Goal: Information Seeking & Learning: Learn about a topic

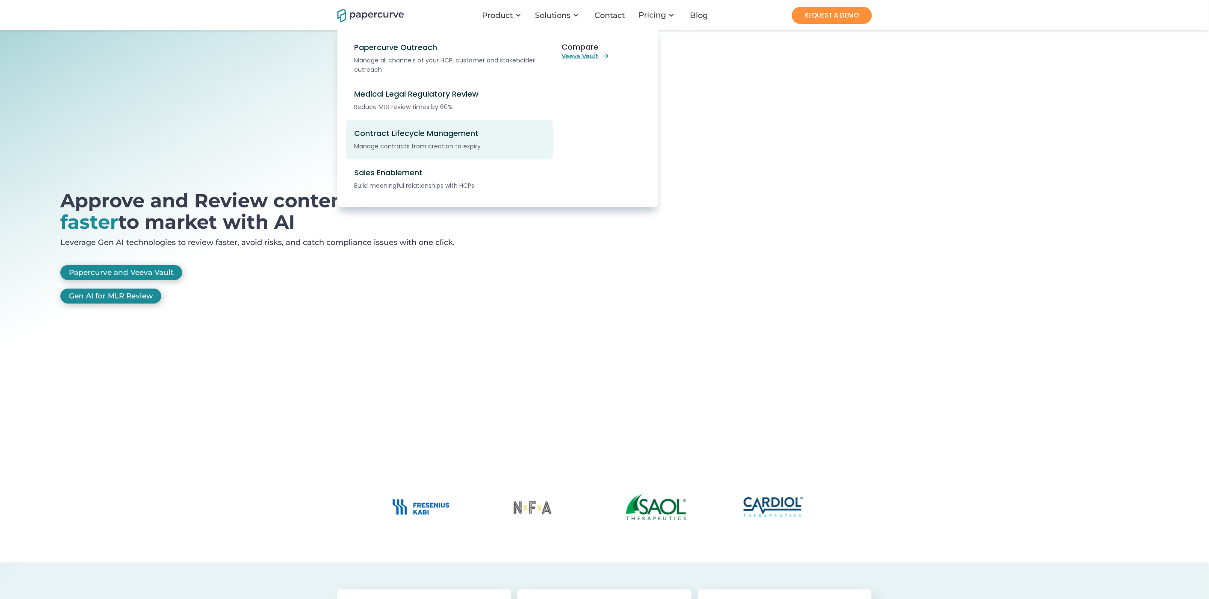
scroll to position [3, 0]
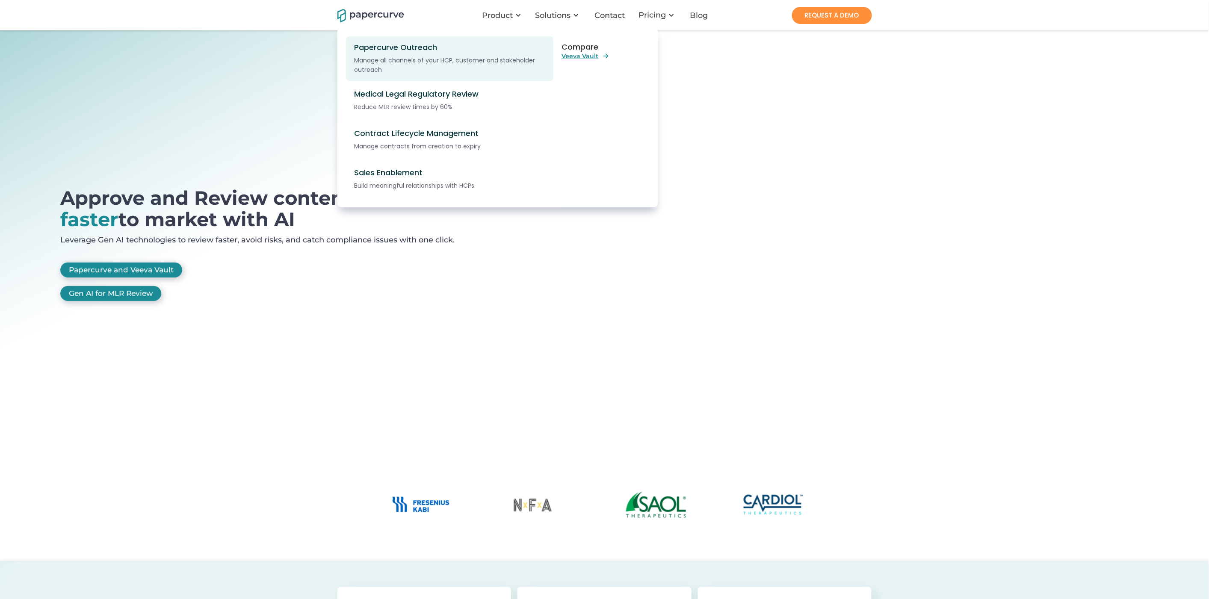
click at [401, 52] on div "Papercurve Outreach" at bounding box center [454, 47] width 200 height 9
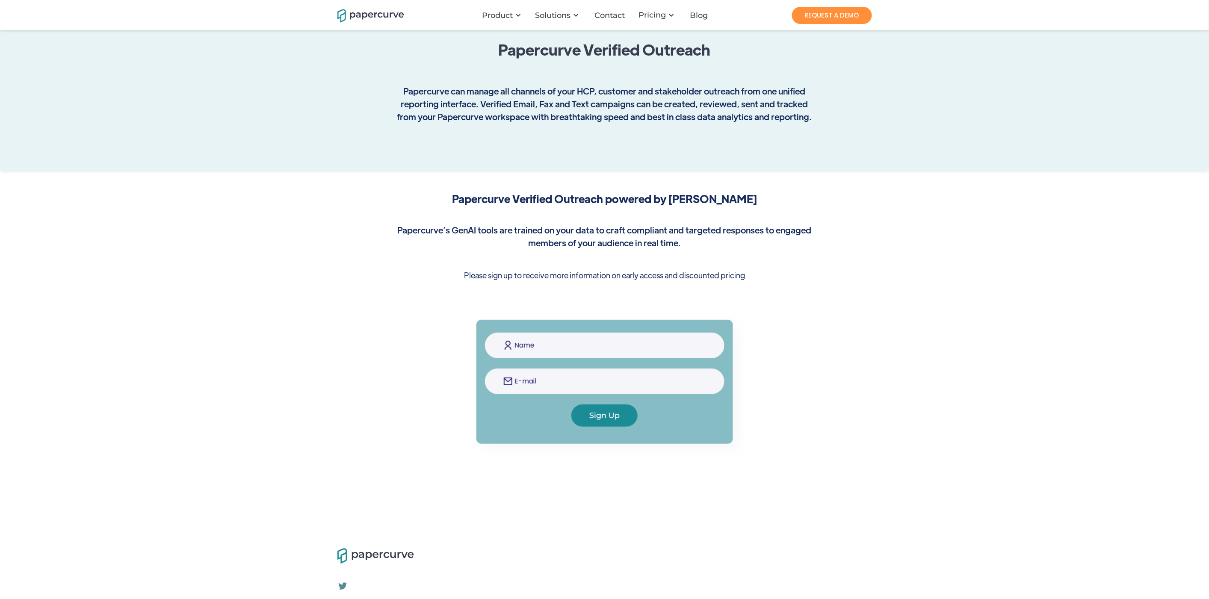
click at [192, 164] on div "Papercurve Verified Outreach Papercurve can manage all channels of your HCP, cu…" at bounding box center [604, 85] width 1209 height 170
click at [939, 297] on div "Papercurve Verified Outreach powered by Paige AI Papercurve’s GenAI tools are t…" at bounding box center [604, 241] width 1209 height 142
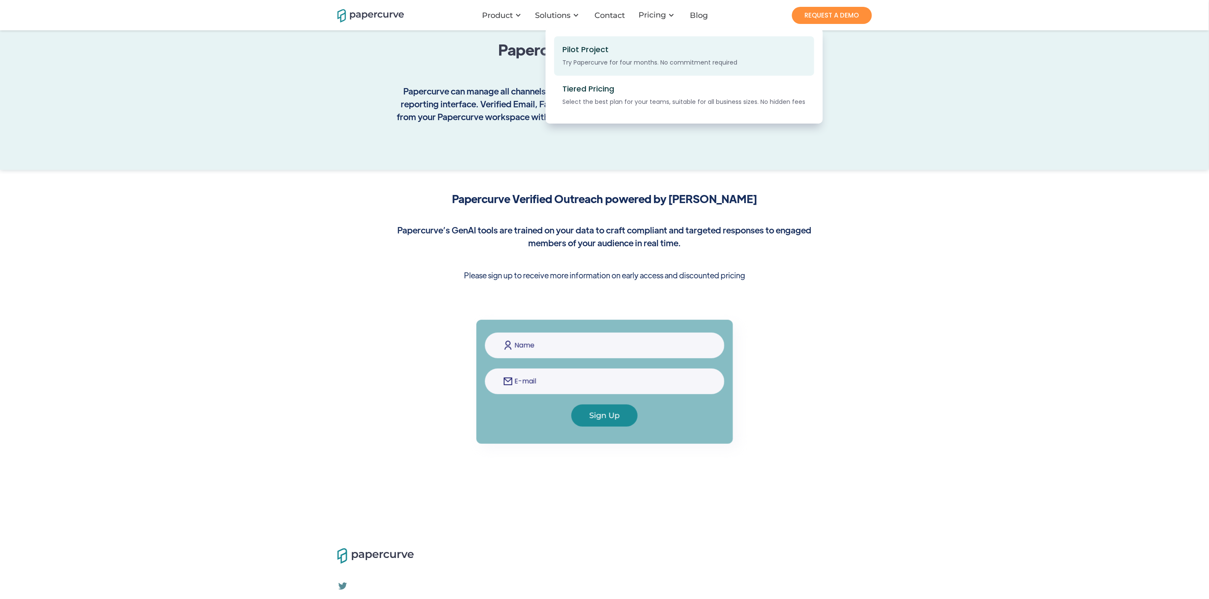
click at [590, 51] on div "Pilot Project" at bounding box center [586, 49] width 46 height 9
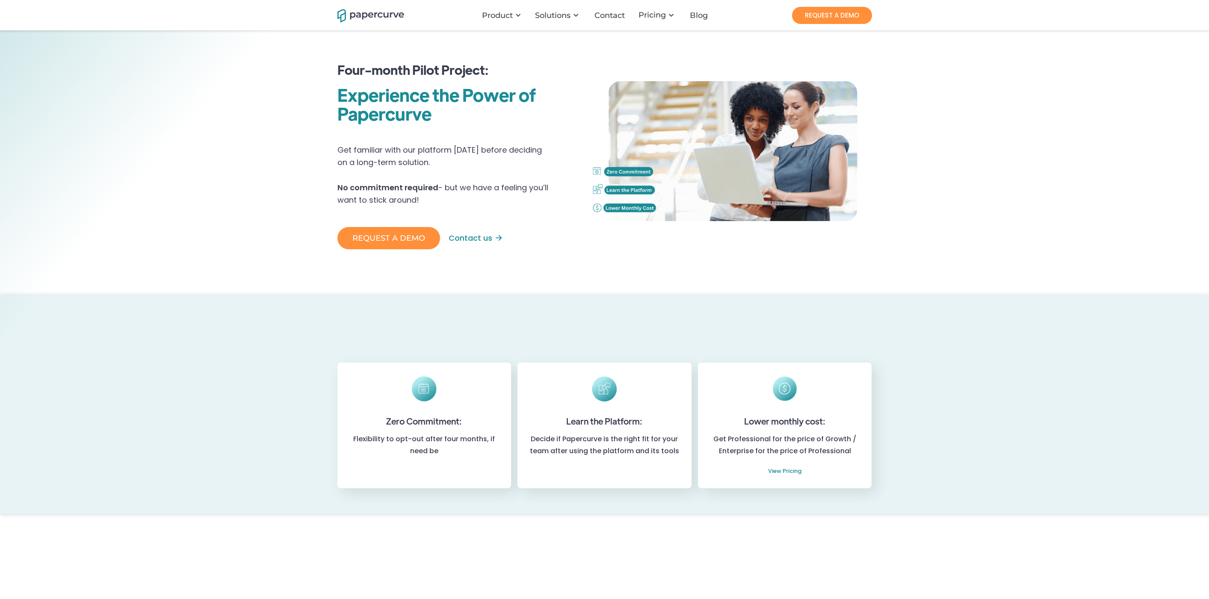
click at [596, 97] on img at bounding box center [731, 150] width 282 height 219
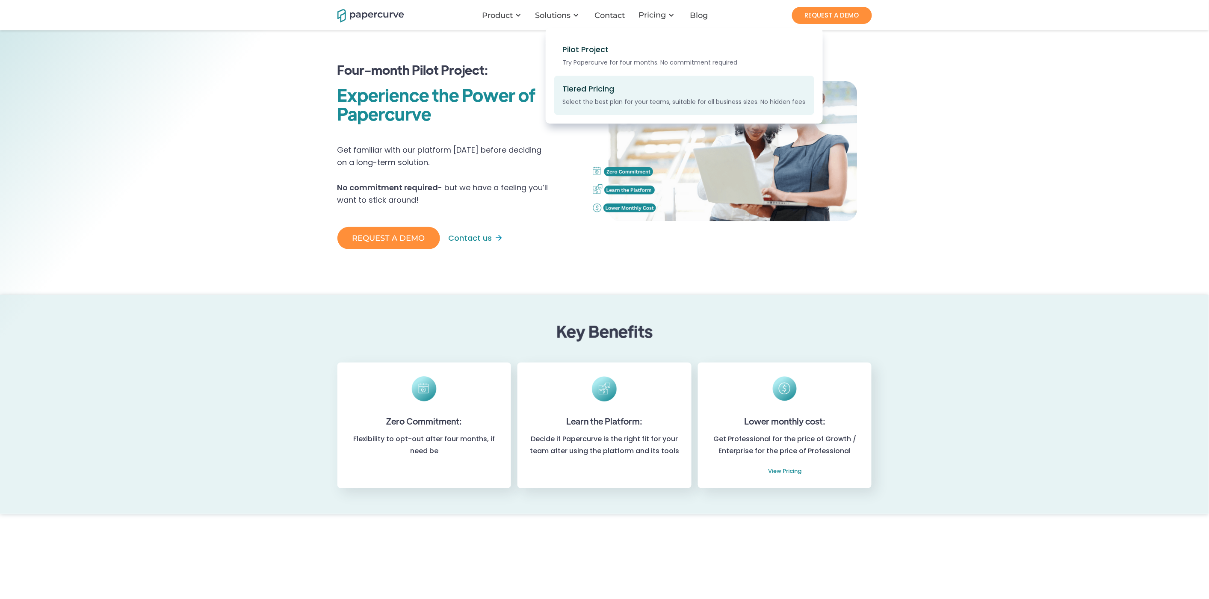
click at [596, 91] on div "Tiered Pricing" at bounding box center [589, 88] width 52 height 9
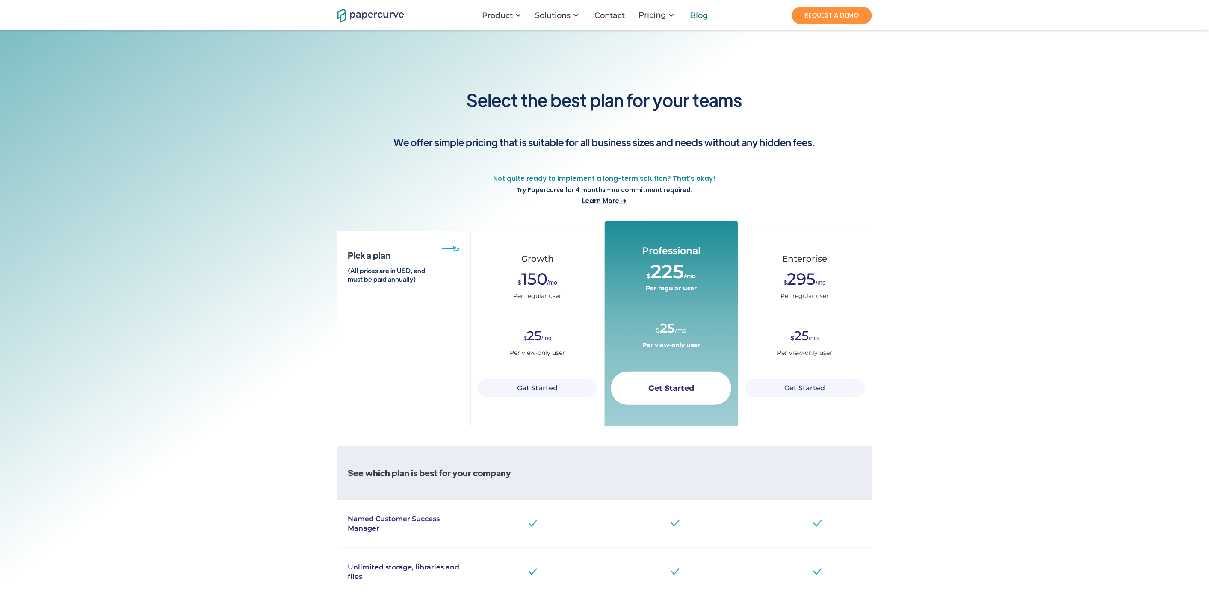
click at [699, 18] on div "Blog" at bounding box center [699, 15] width 18 height 9
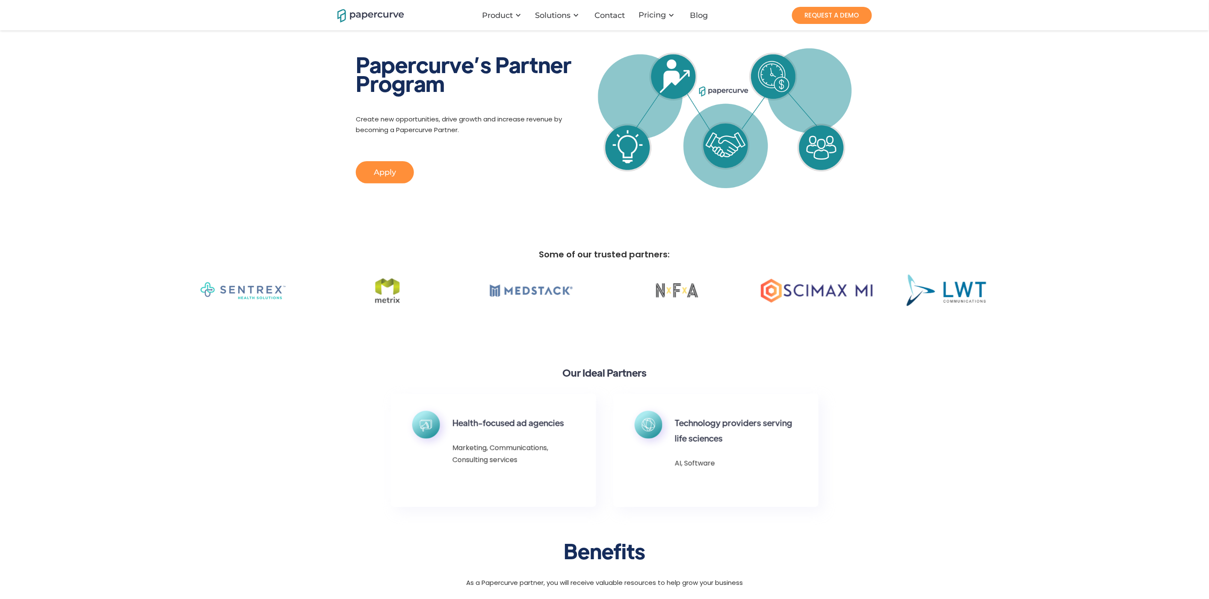
scroll to position [80, 0]
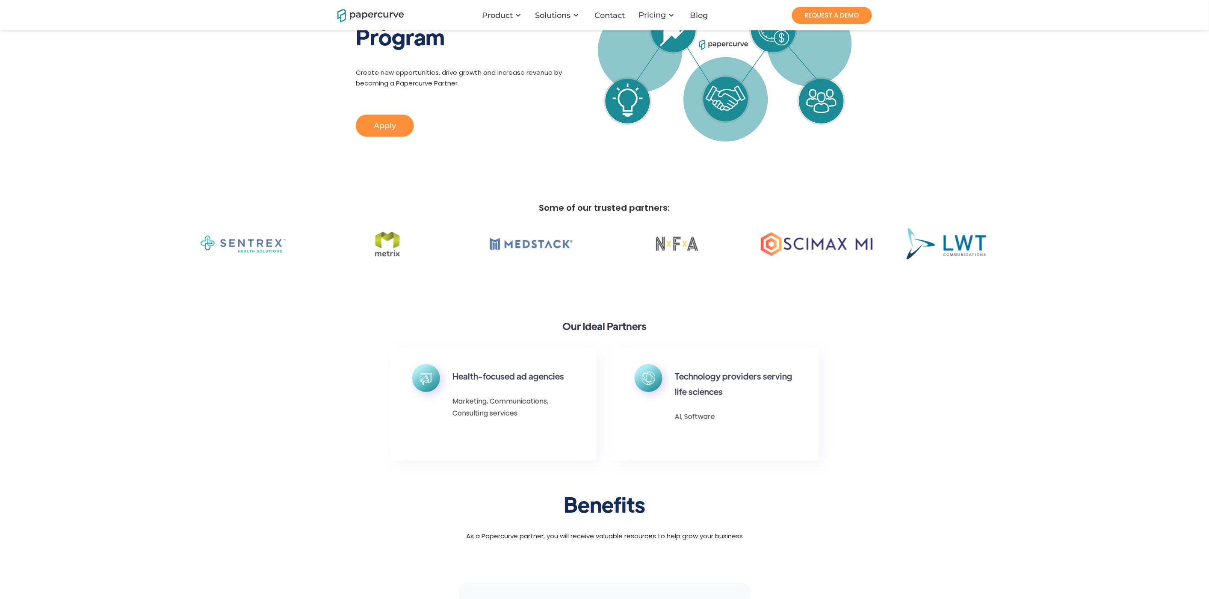
click at [724, 394] on h6 "Technology providers serving life sciences" at bounding box center [736, 384] width 122 height 31
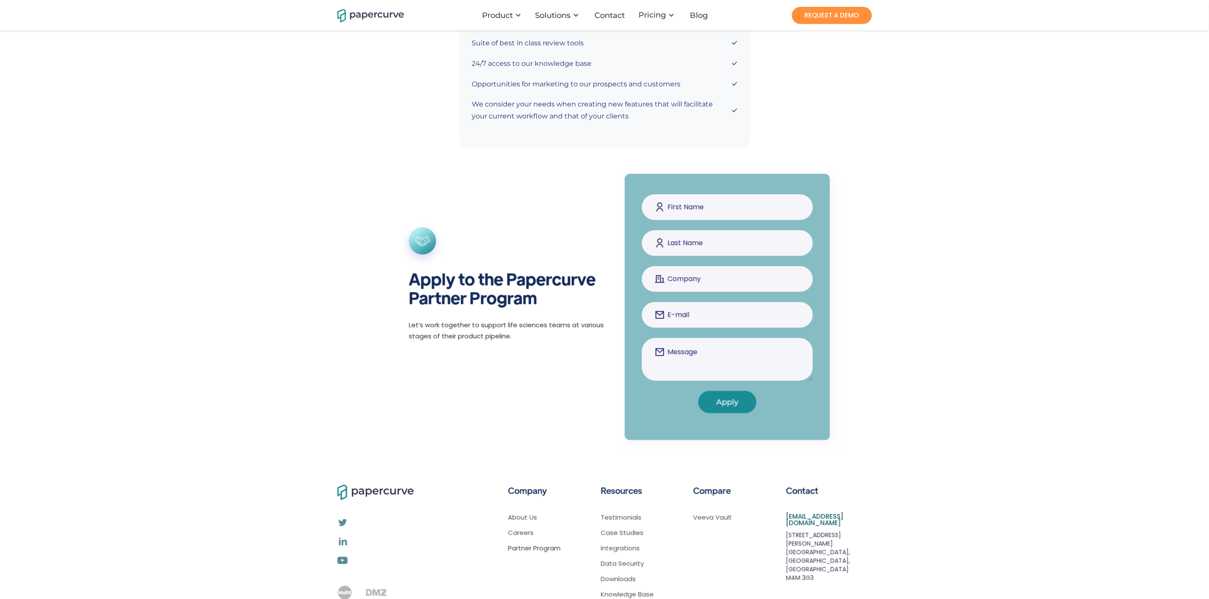
scroll to position [745, 0]
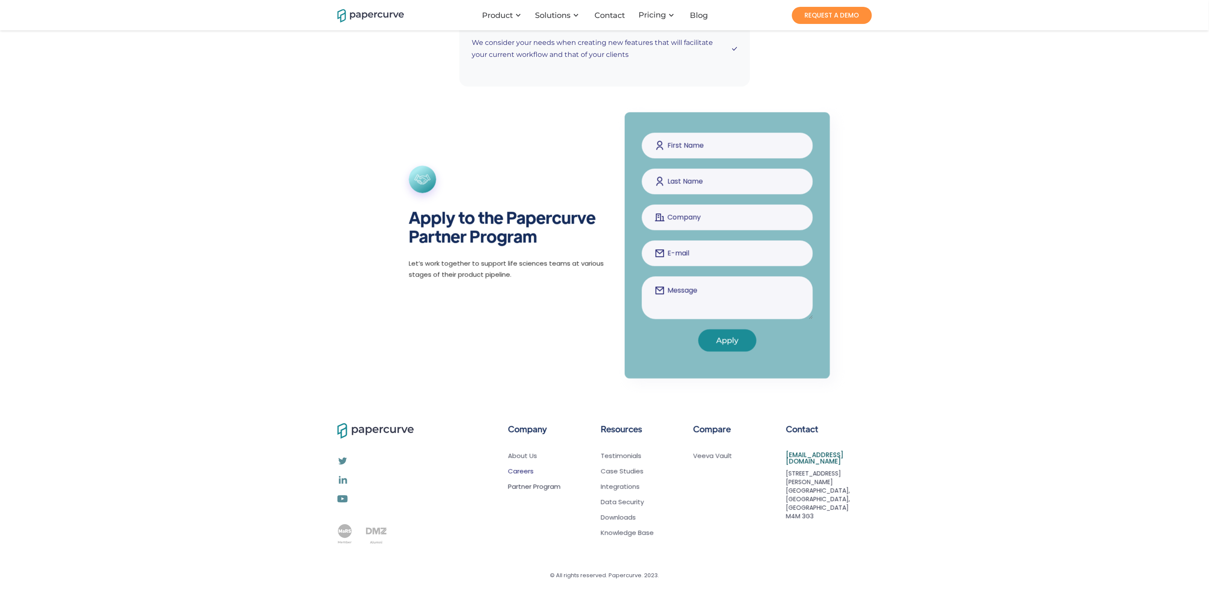
click at [519, 471] on link "Careers" at bounding box center [534, 471] width 53 height 9
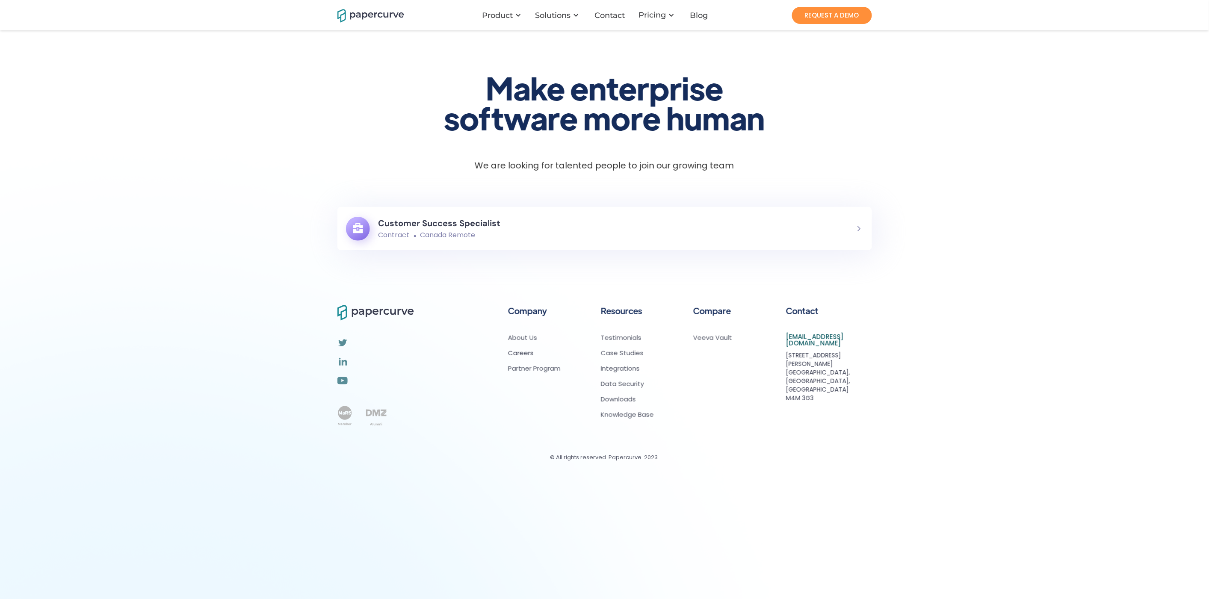
click at [457, 229] on h6 "Customer Success Specialist" at bounding box center [439, 222] width 122 height 15
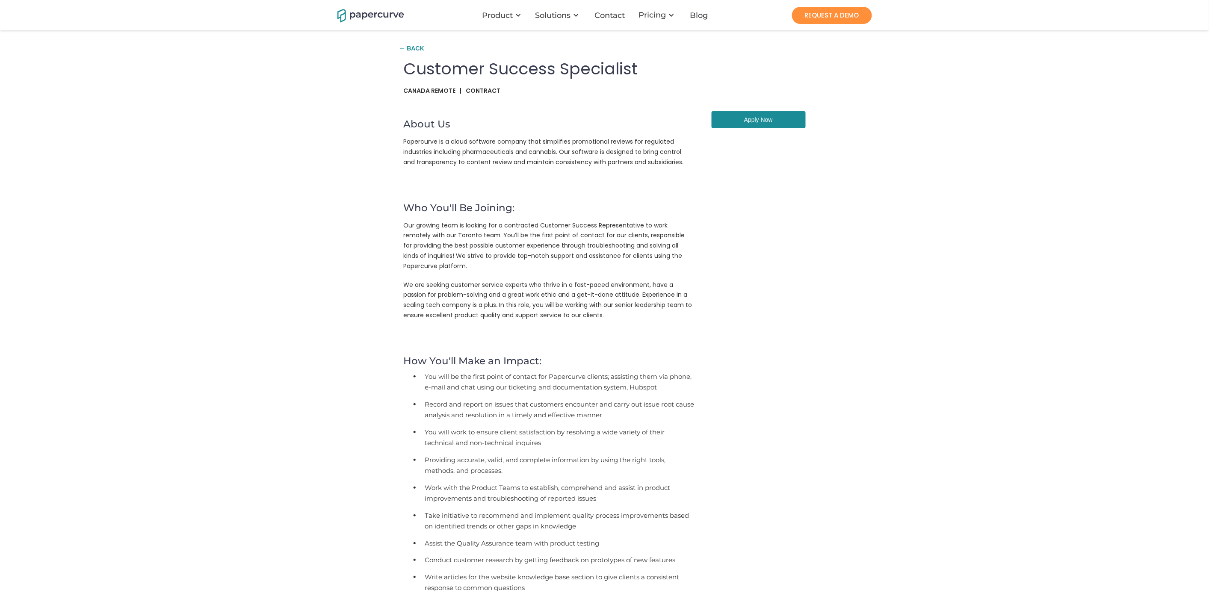
click at [416, 47] on div "← Back" at bounding box center [413, 48] width 29 height 13
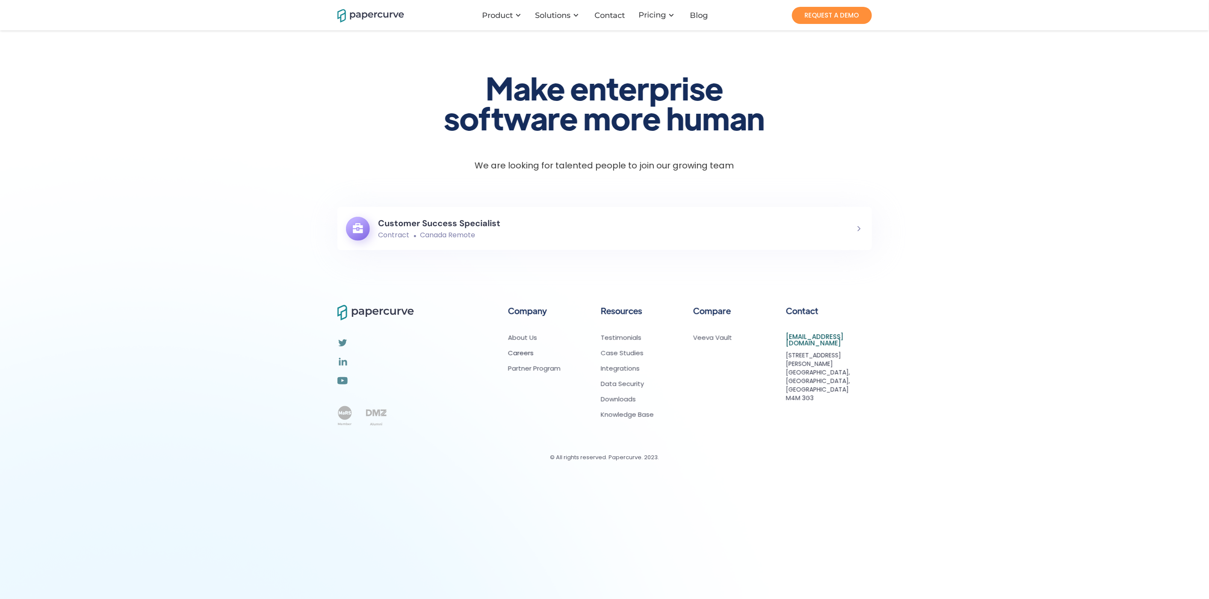
click at [522, 352] on link "Careers" at bounding box center [534, 353] width 53 height 9
click at [523, 370] on link "Partner Program" at bounding box center [534, 368] width 53 height 9
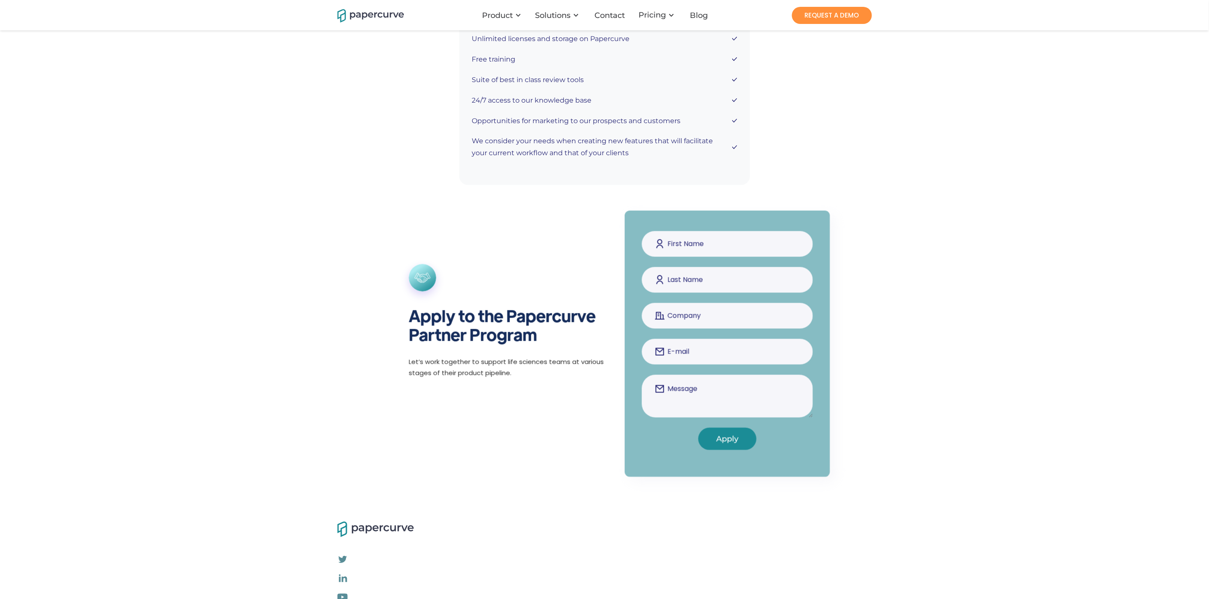
scroll to position [745, 0]
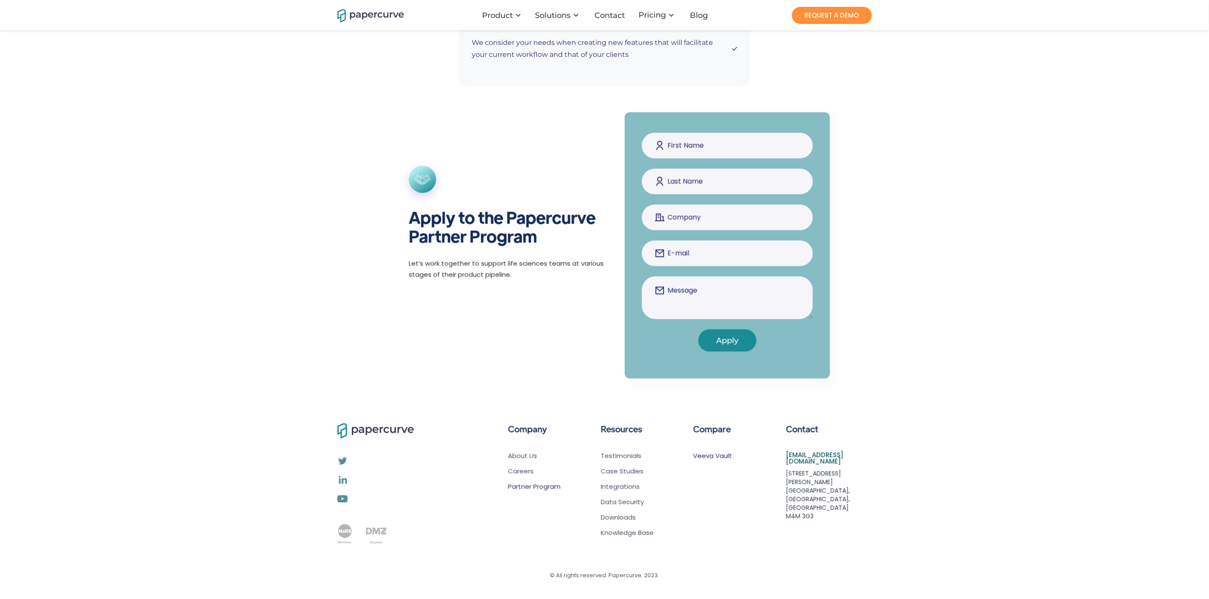
click at [712, 456] on link "Veeva Vault" at bounding box center [712, 456] width 39 height 9
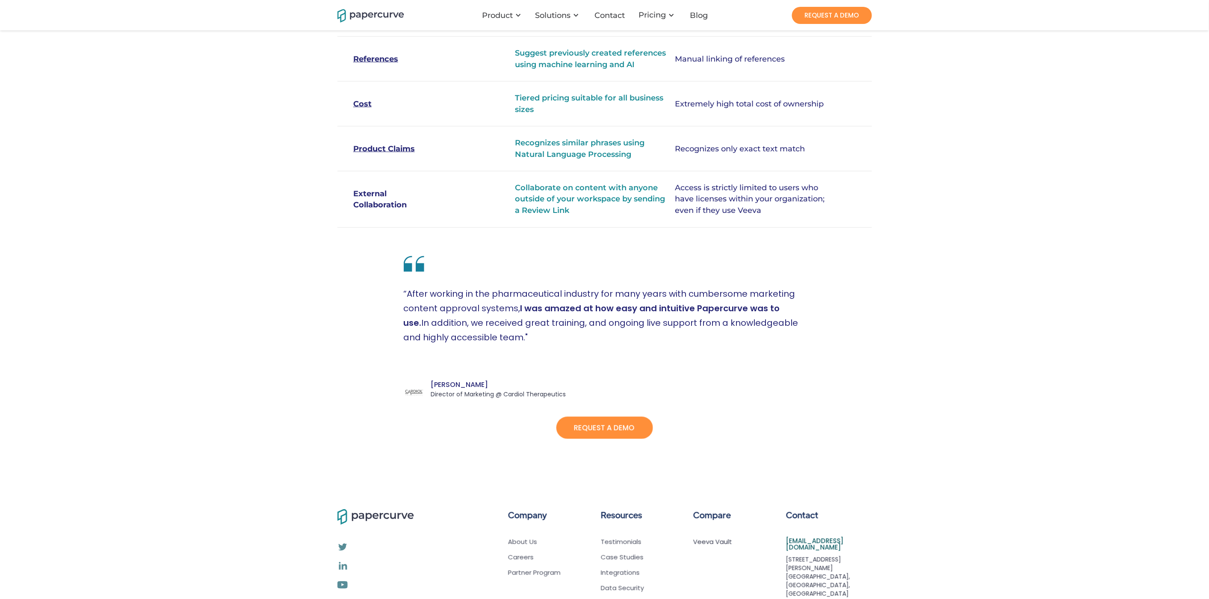
scroll to position [651, 0]
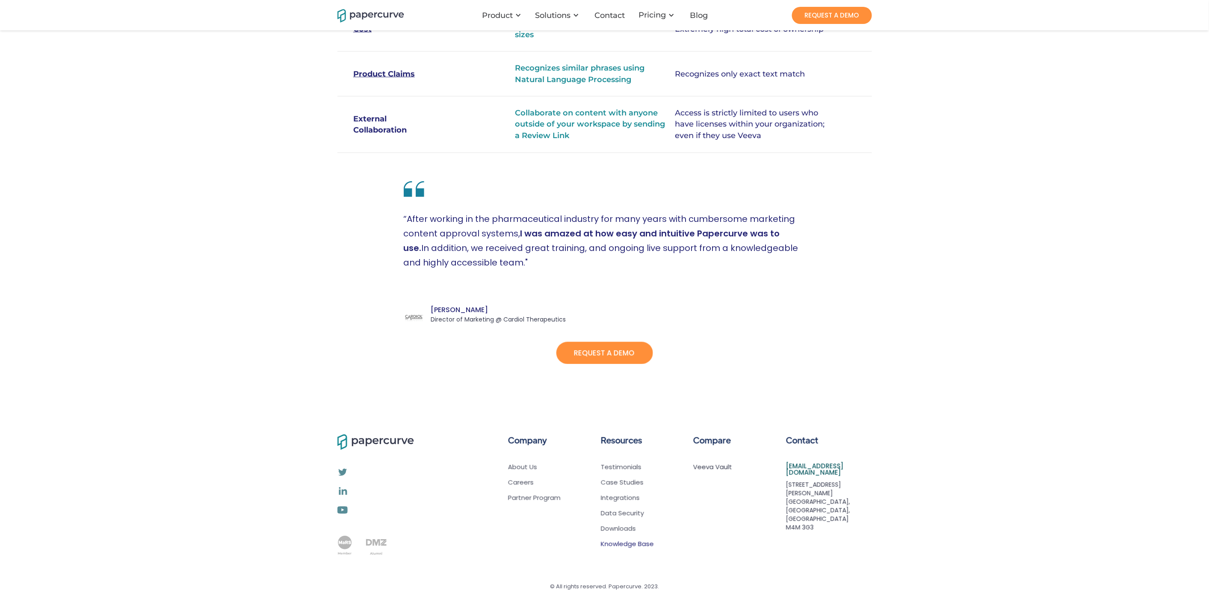
click at [625, 540] on link "Knowledge Base" at bounding box center [627, 544] width 53 height 9
